Goal: Transaction & Acquisition: Download file/media

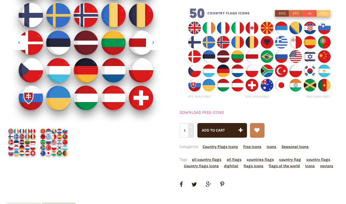
click at [197, 113] on link "DOWNLOAD FREE ICONS" at bounding box center [202, 112] width 44 height 5
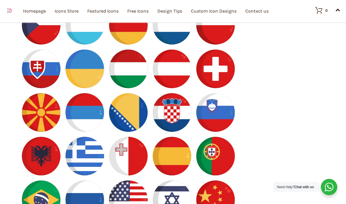
scroll to position [493, 0]
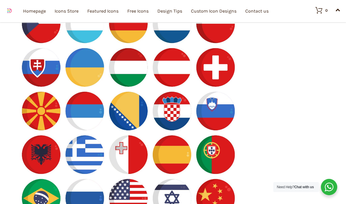
click at [175, 163] on img at bounding box center [129, 89] width 235 height 523
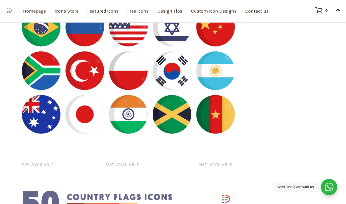
scroll to position [682, 0]
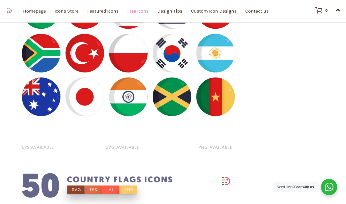
click at [142, 16] on link "Free Icons" at bounding box center [137, 11] width 21 height 64
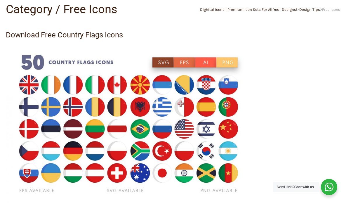
scroll to position [55, 0]
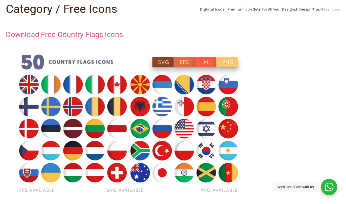
click at [49, 34] on link "Download Free Country Flags Icons" at bounding box center [64, 34] width 117 height 9
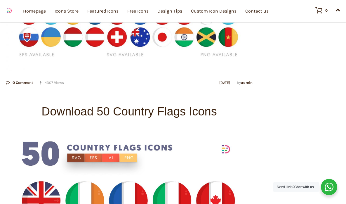
scroll to position [186, 0]
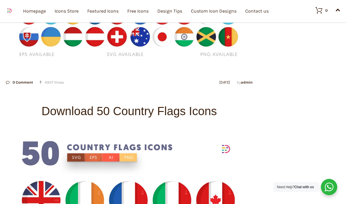
click at [186, 111] on h2 "Download 50 Country Flags Icons" at bounding box center [129, 111] width 247 height 25
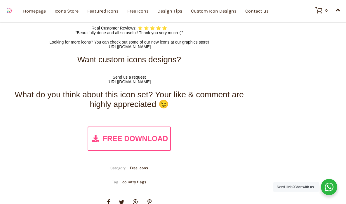
scroll to position [3341, 0]
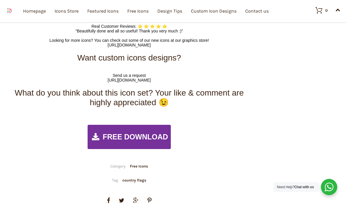
click at [131, 138] on span "FREE DOWNLOAD" at bounding box center [135, 137] width 65 height 8
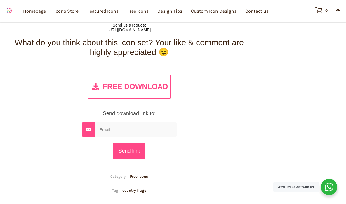
scroll to position [3393, 0]
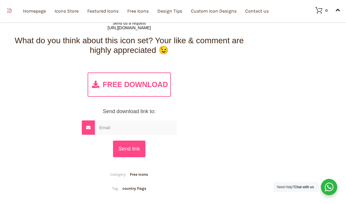
click at [133, 130] on input "email" at bounding box center [136, 127] width 82 height 14
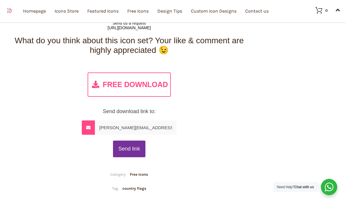
type input "michael@charliecreativelab.com"
click at [133, 154] on input "Send link" at bounding box center [129, 149] width 32 height 17
